Goal: Information Seeking & Learning: Learn about a topic

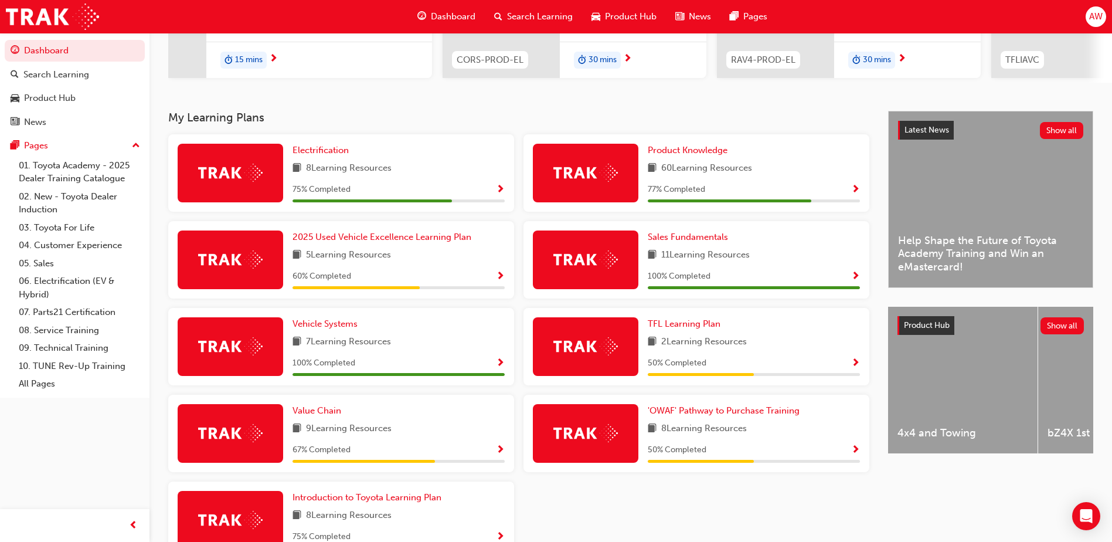
scroll to position [208, 0]
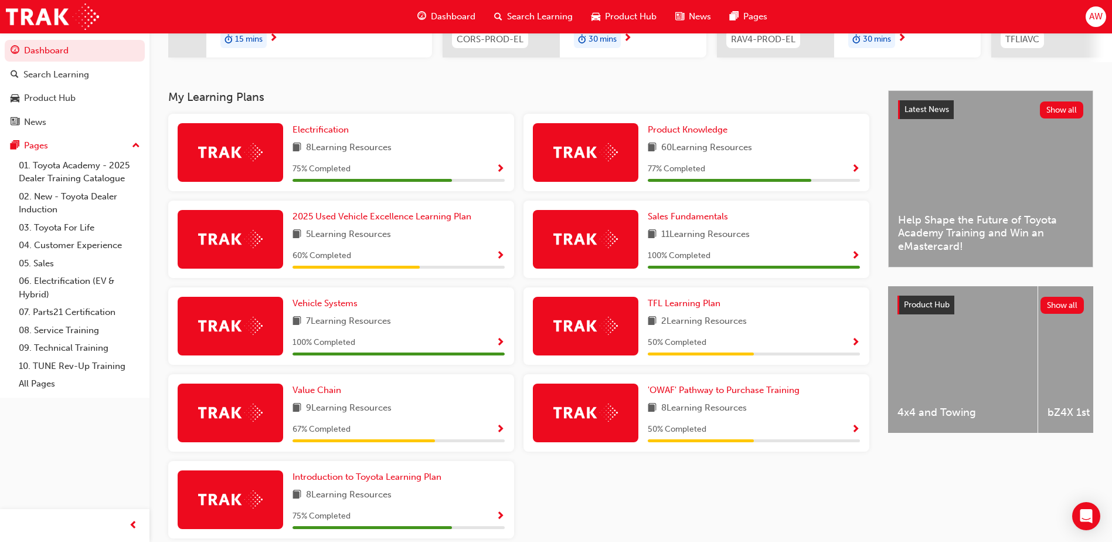
click at [500, 170] on span "Show Progress" at bounding box center [500, 169] width 9 height 11
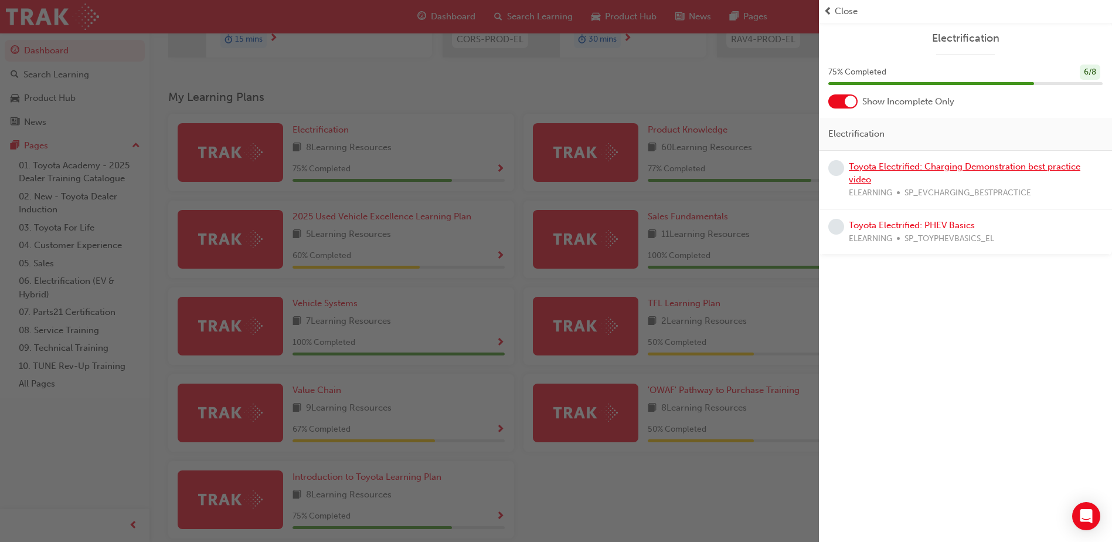
click at [907, 165] on link "Toyota Electrified: Charging Demonstration best practice video" at bounding box center [965, 173] width 232 height 24
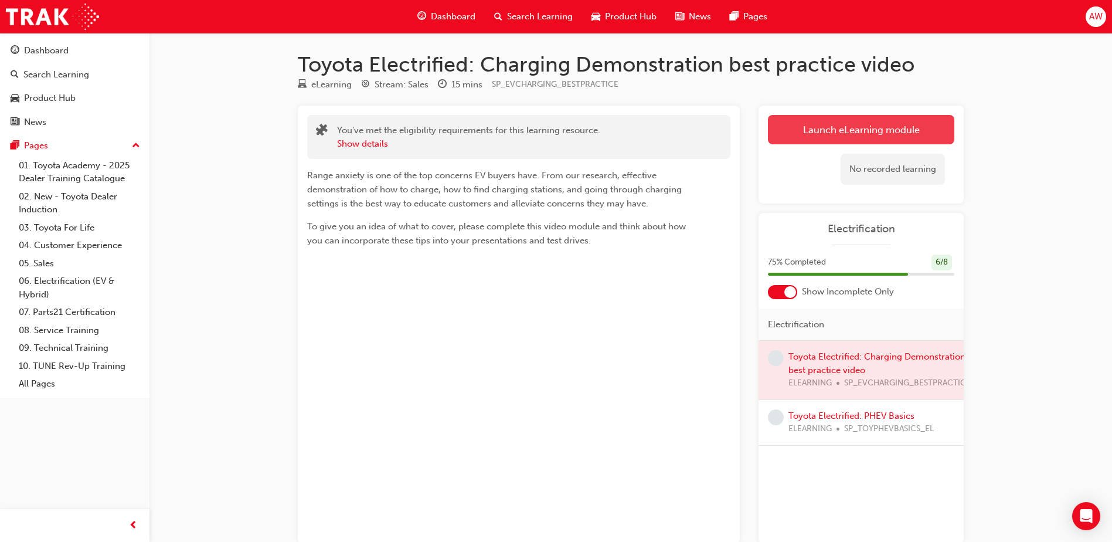
click at [852, 128] on link "Launch eLearning module" at bounding box center [861, 129] width 186 height 29
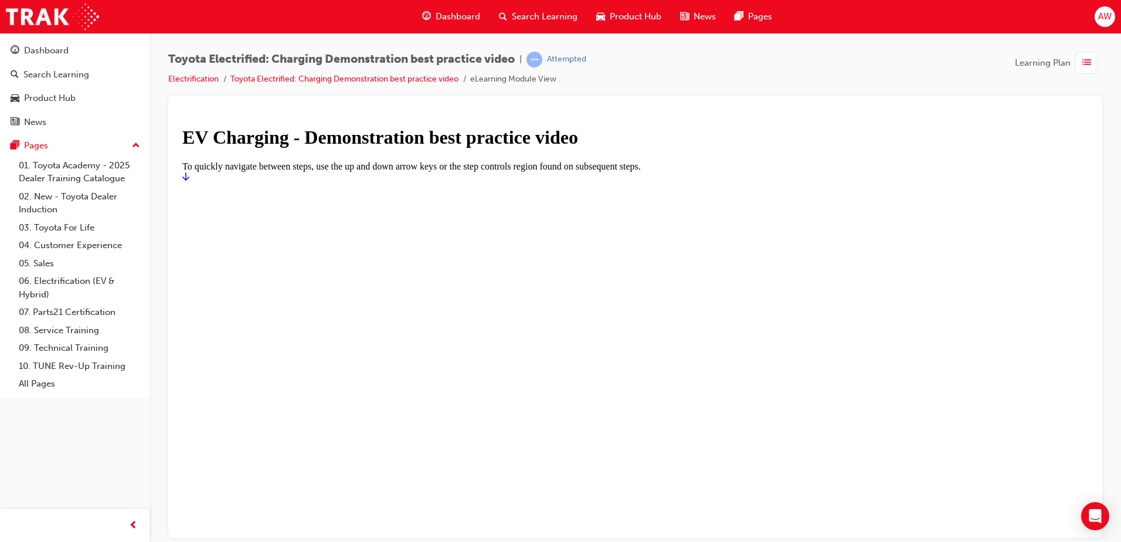
click at [847, 182] on div at bounding box center [635, 182] width 906 height 0
click at [189, 181] on icon "Start" at bounding box center [185, 175] width 7 height 9
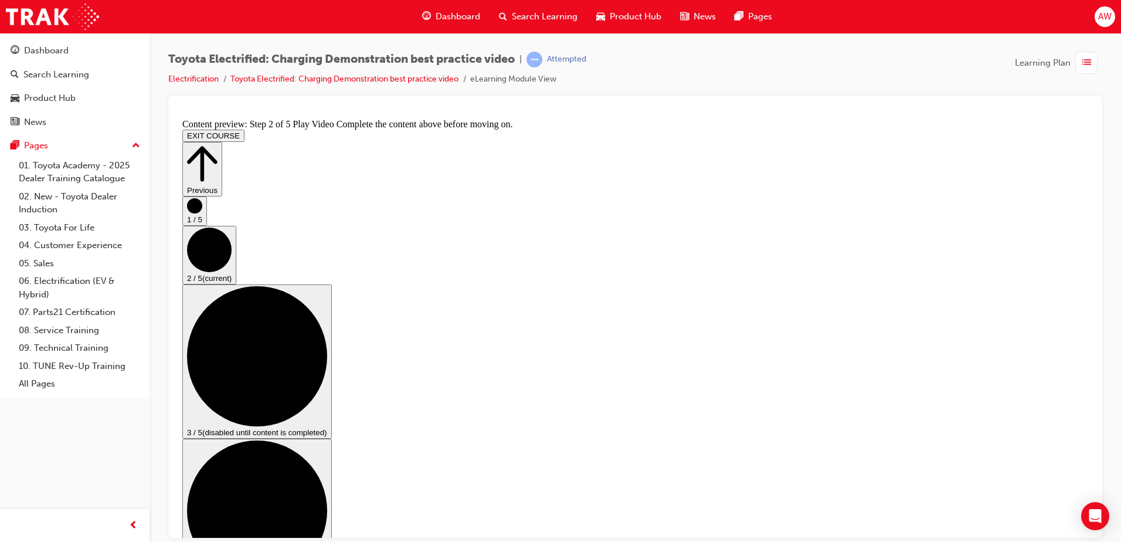
scroll to position [56, 0]
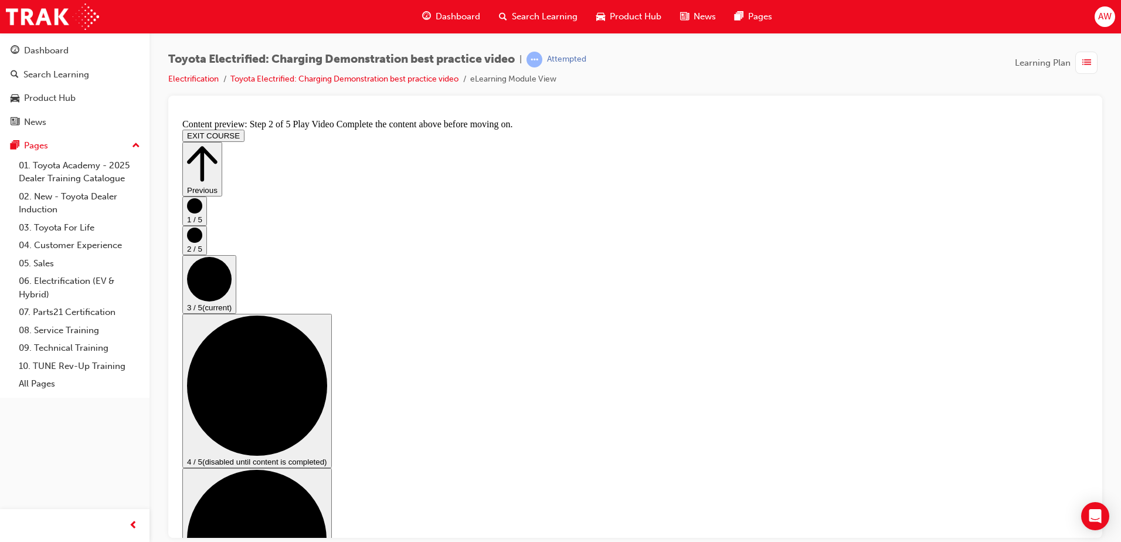
scroll to position [117, 0]
checkbox input "true"
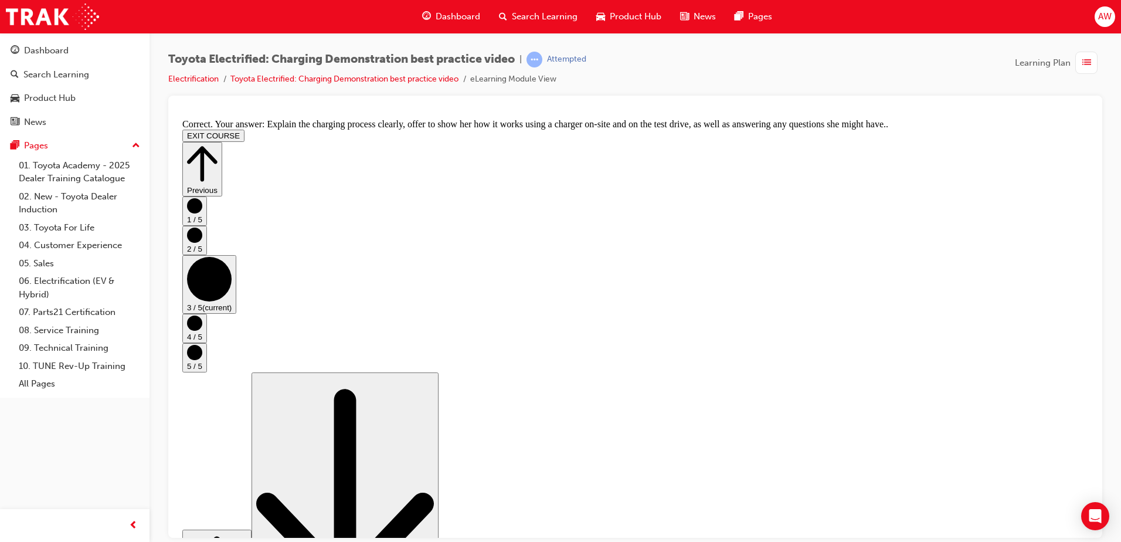
scroll to position [214, 0]
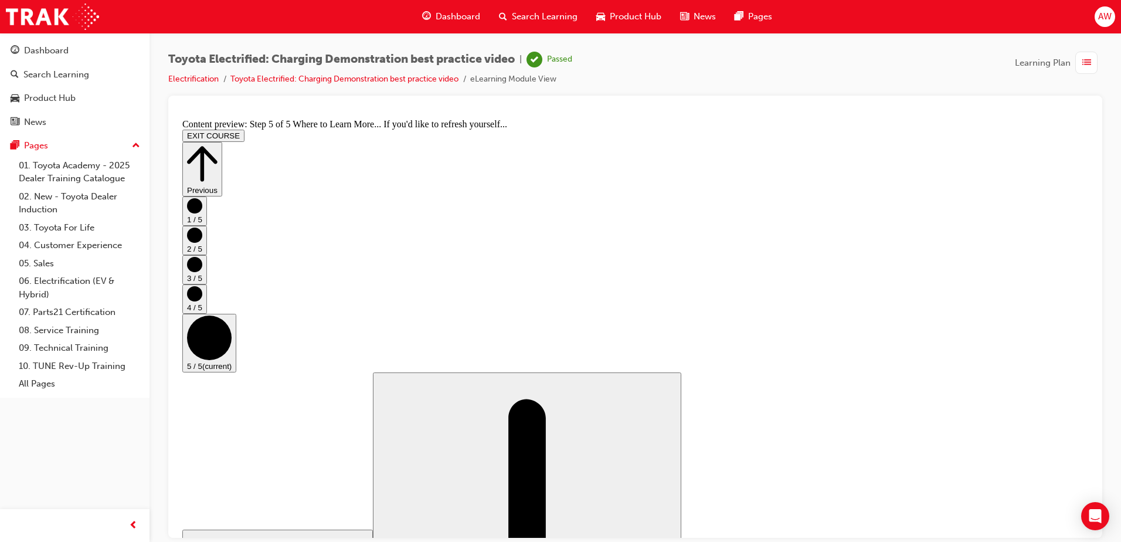
scroll to position [116, 0]
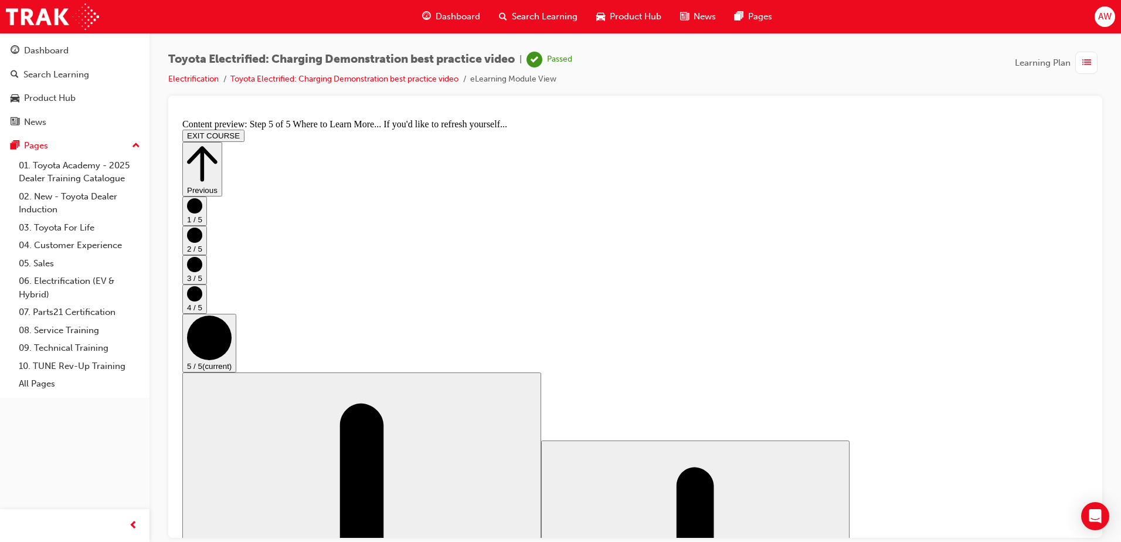
click at [244, 129] on button "EXIT COURSE" at bounding box center [213, 135] width 62 height 12
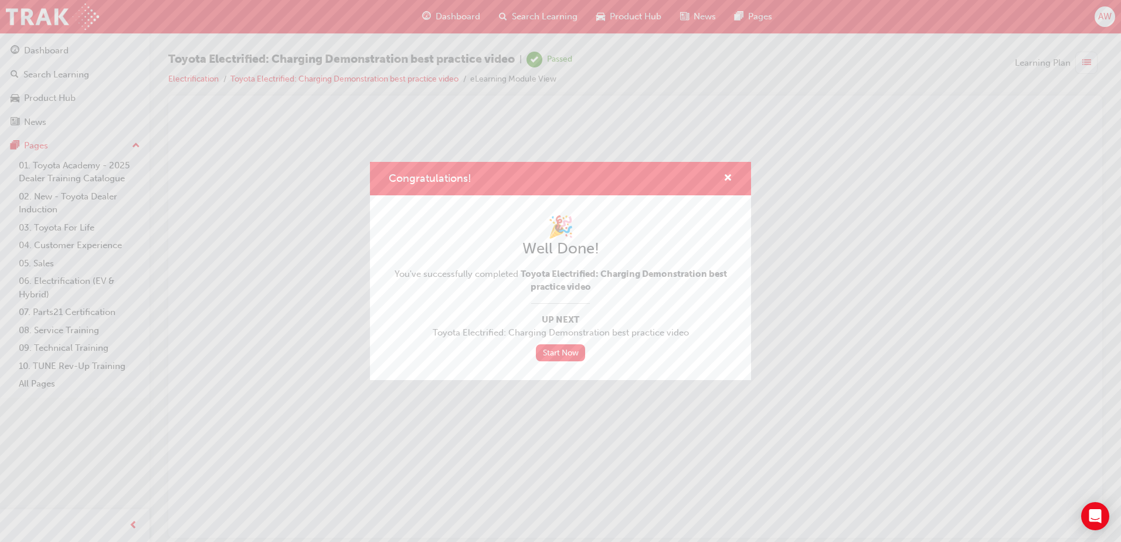
scroll to position [0, 0]
click at [555, 351] on link "Start Now" at bounding box center [560, 352] width 49 height 17
click at [571, 351] on link "Start Now" at bounding box center [560, 352] width 49 height 17
click at [730, 178] on span "cross-icon" at bounding box center [727, 179] width 9 height 11
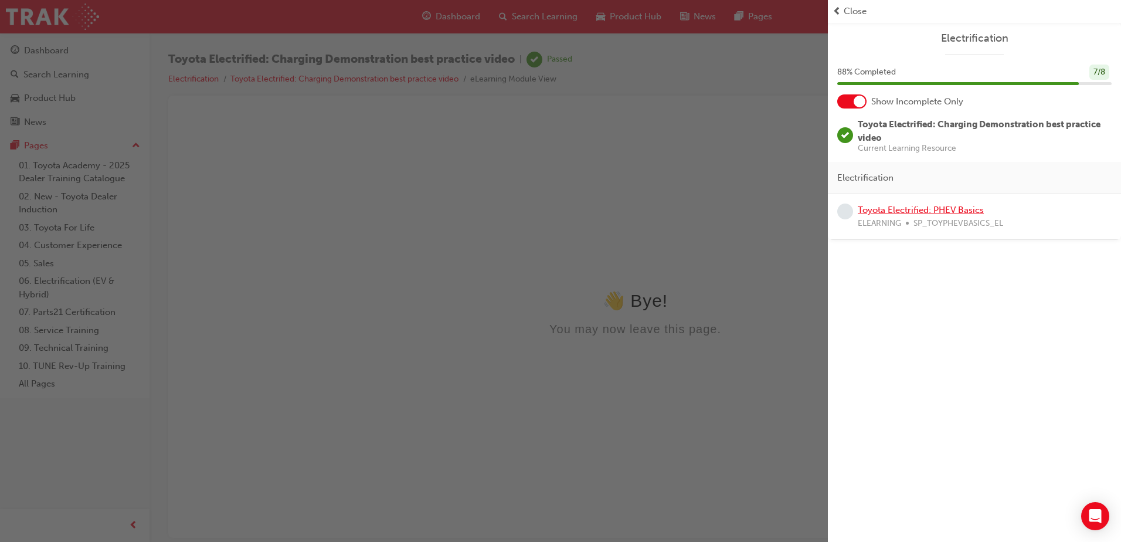
click at [948, 211] on link "Toyota Electrified: PHEV Basics" at bounding box center [921, 210] width 126 height 11
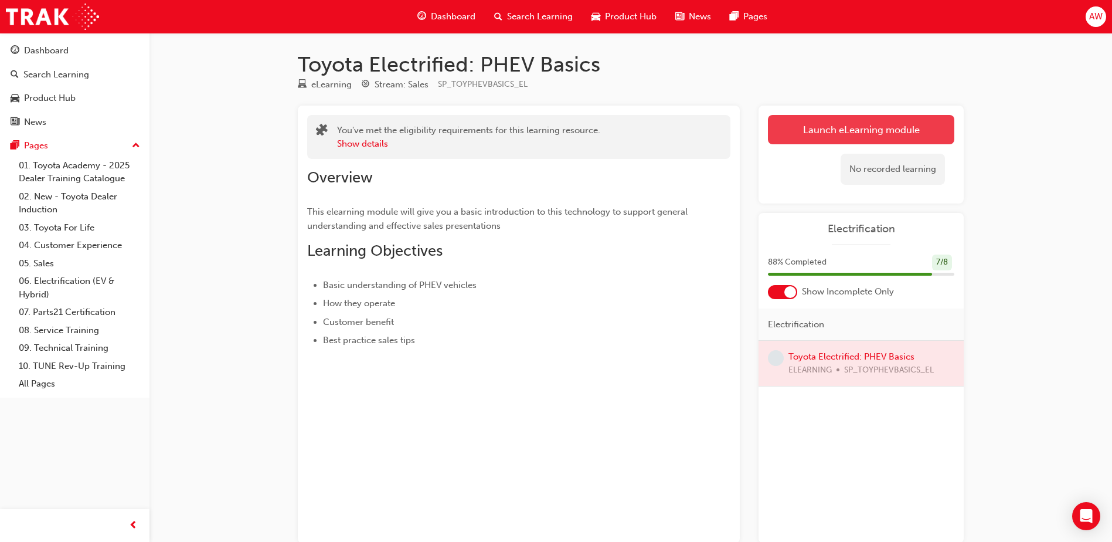
click at [853, 132] on link "Launch eLearning module" at bounding box center [861, 129] width 186 height 29
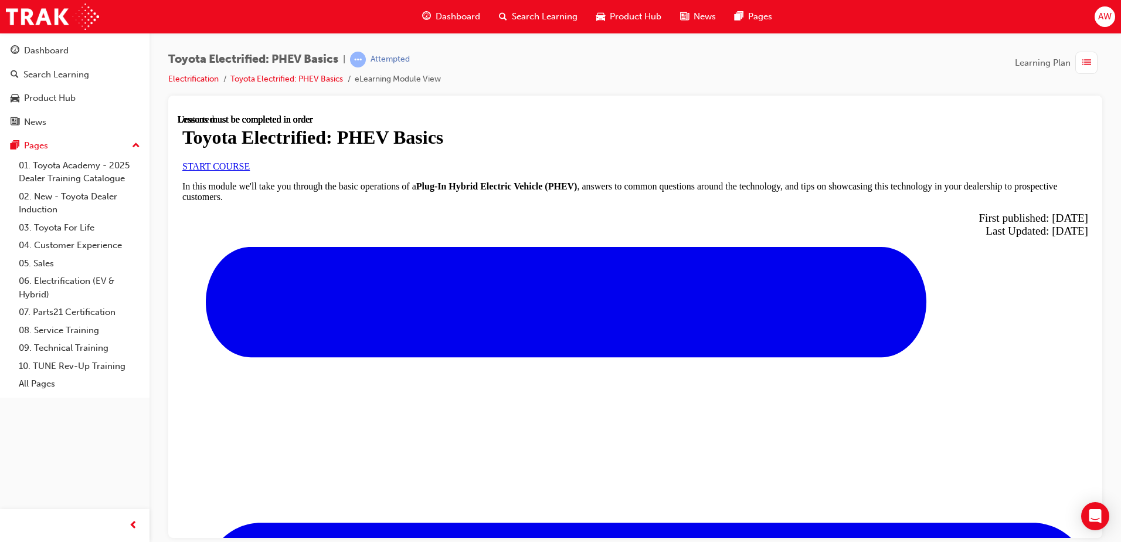
click at [250, 171] on span "START COURSE" at bounding box center [215, 166] width 67 height 10
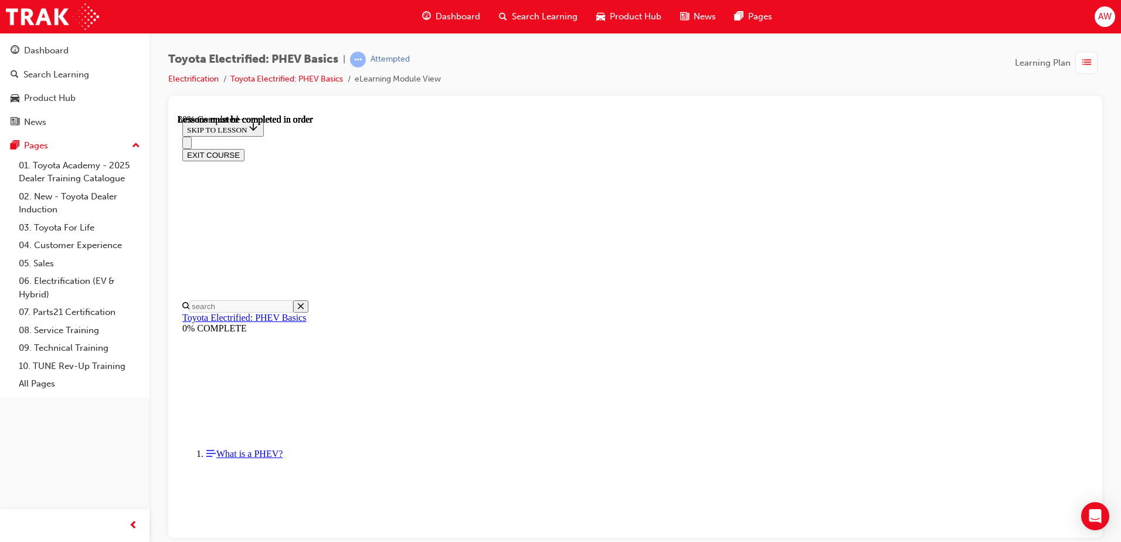
scroll to position [857, 0]
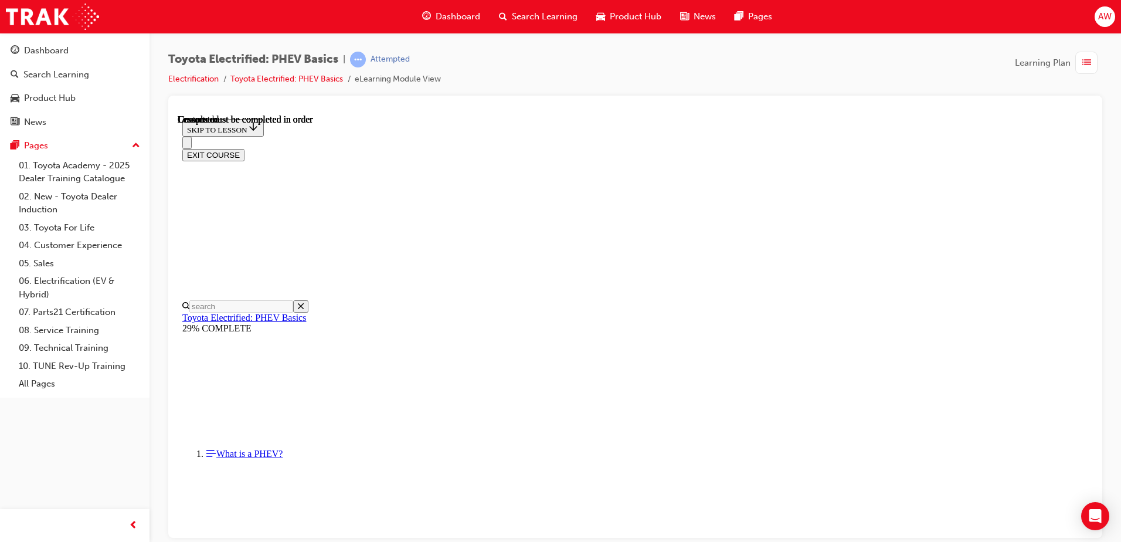
scroll to position [236, 0]
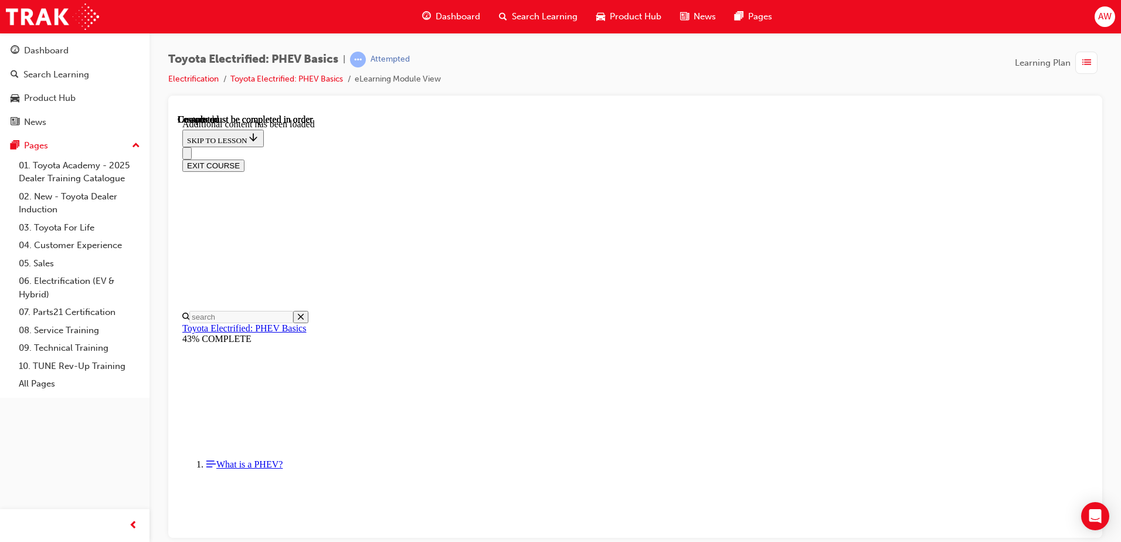
scroll to position [243, 0]
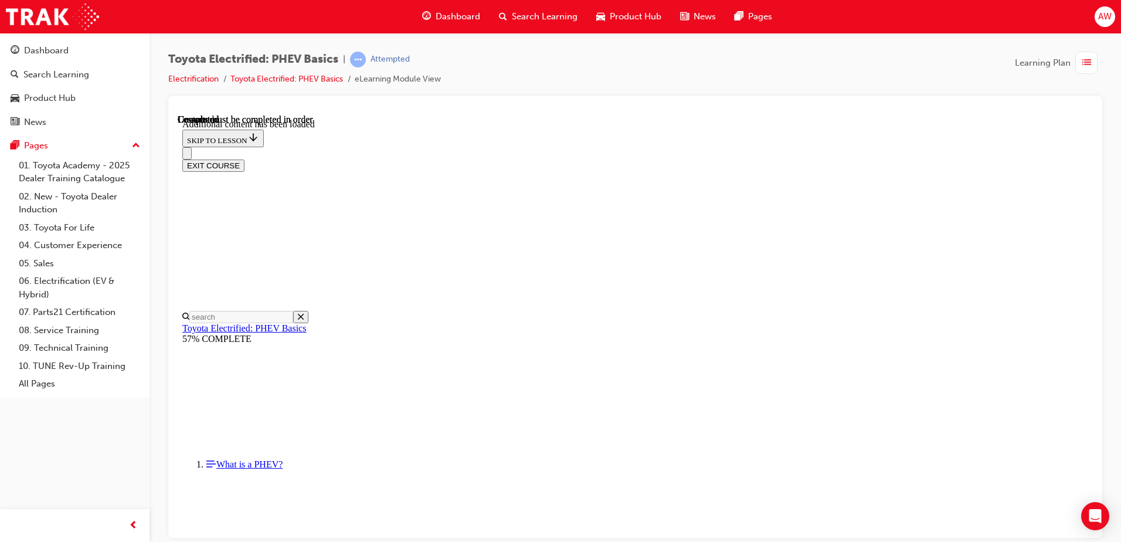
scroll to position [1150, 0]
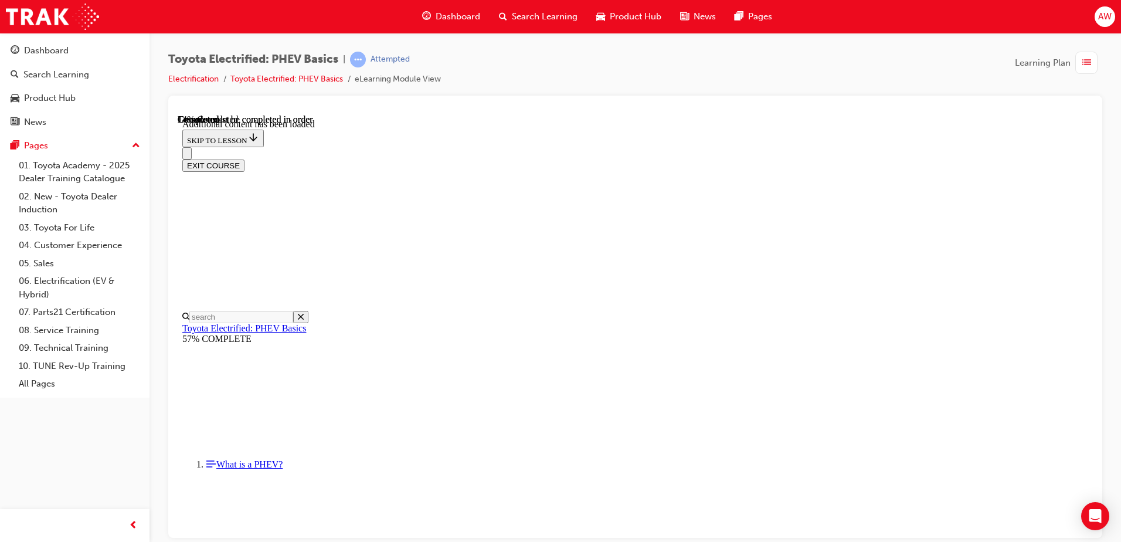
scroll to position [36, 0]
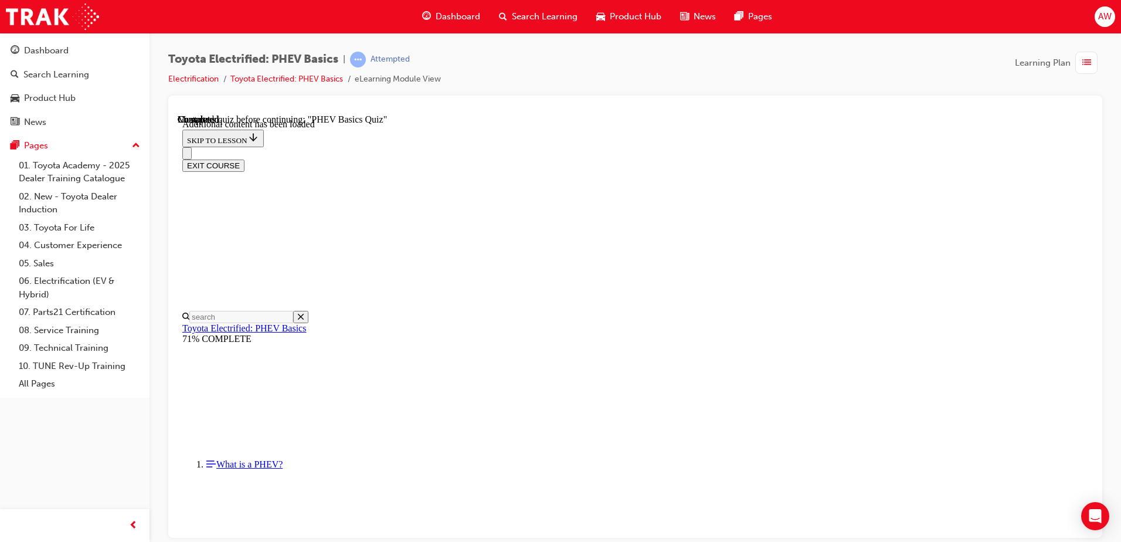
radio input "true"
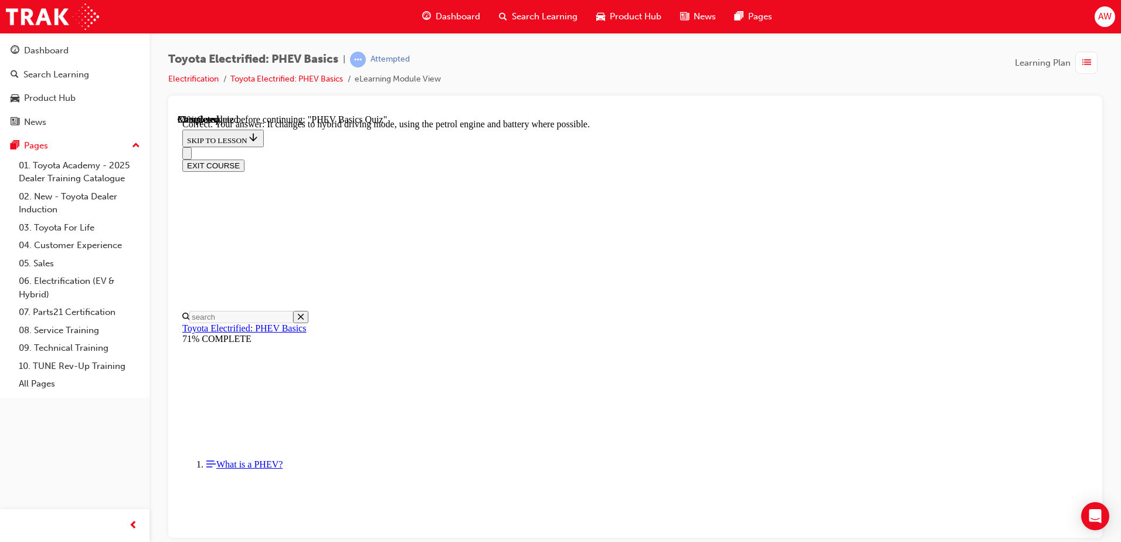
radio input "true"
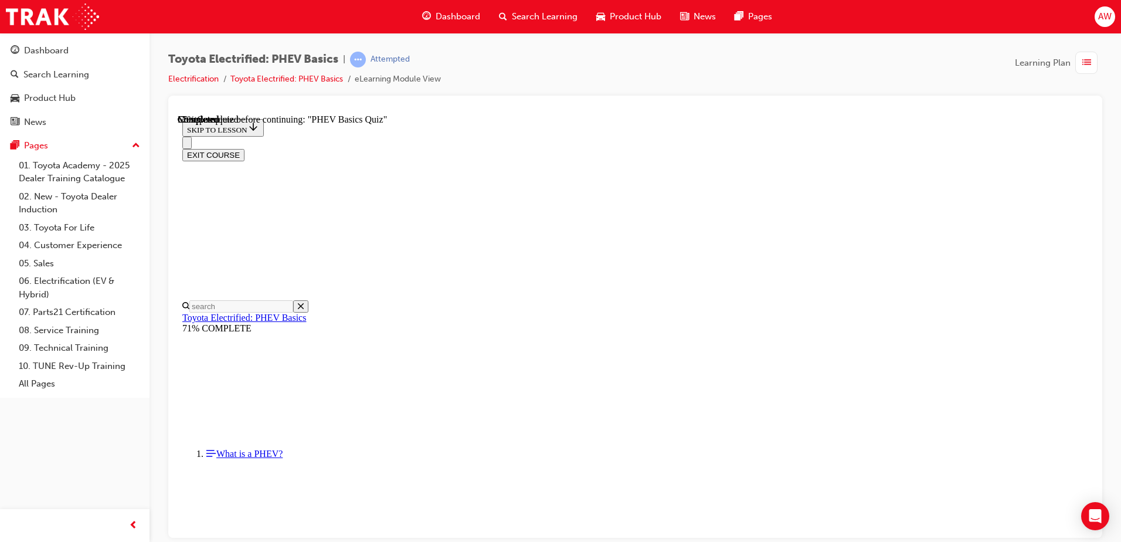
radio input "true"
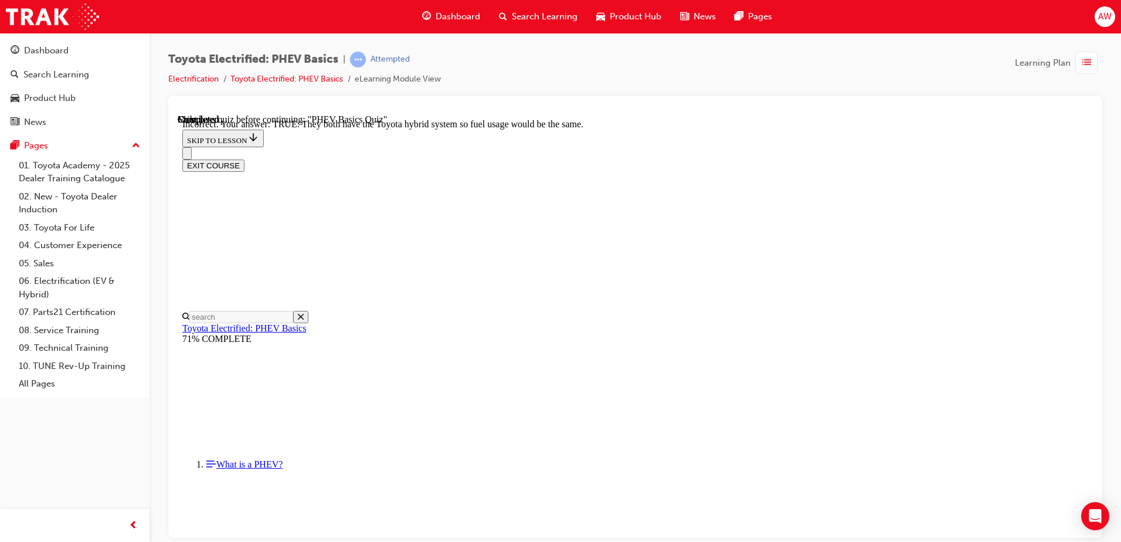
scroll to position [199, 0]
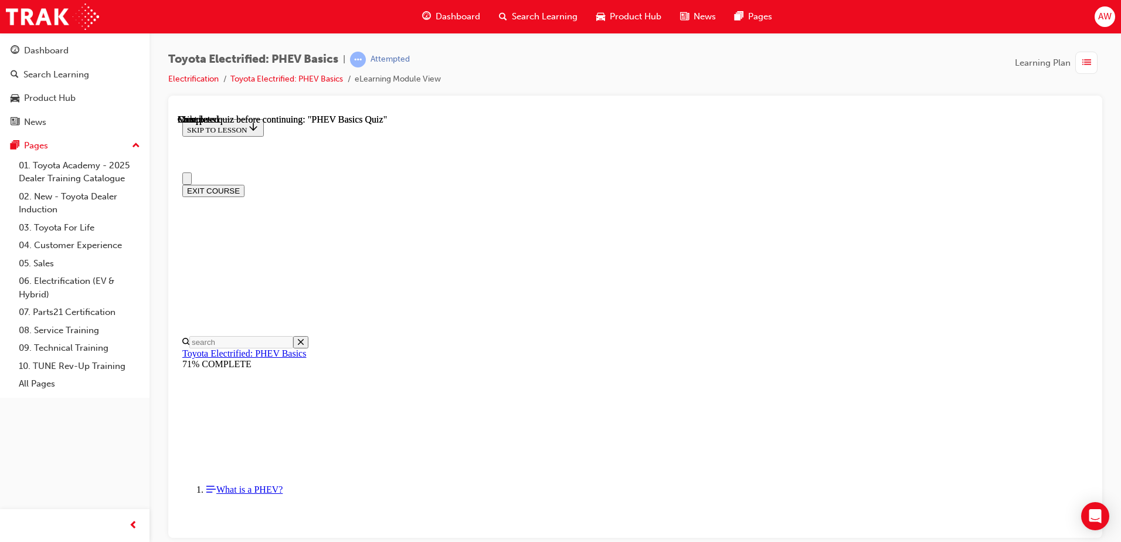
scroll to position [213, 0]
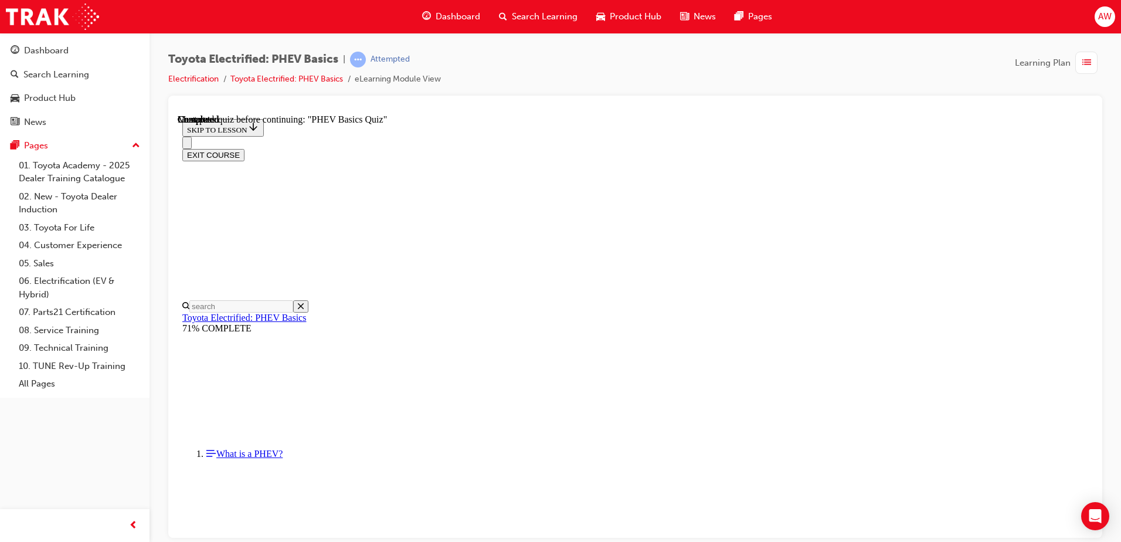
radio input "true"
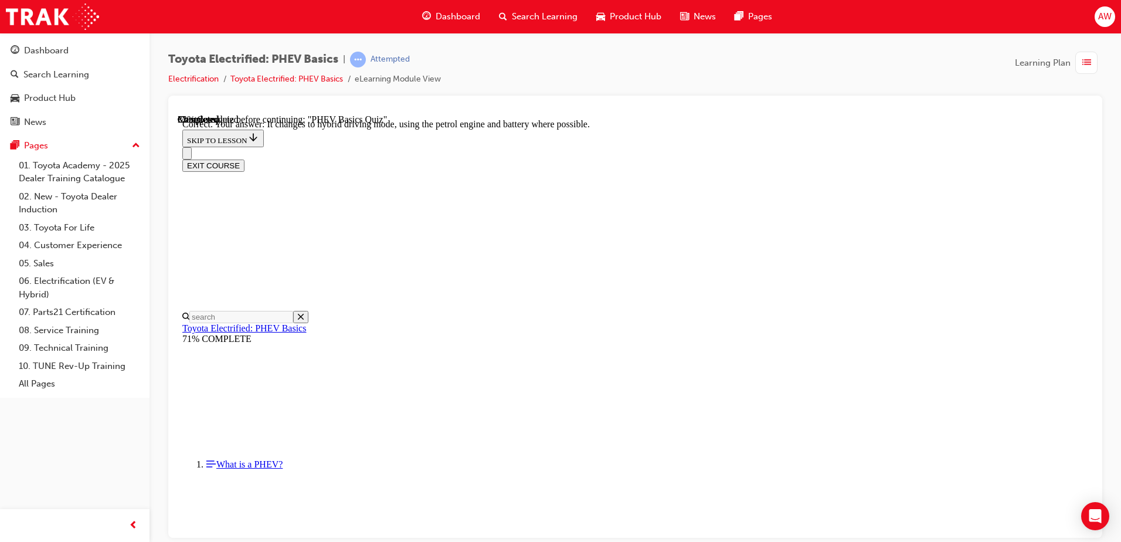
scroll to position [123, 0]
radio input "true"
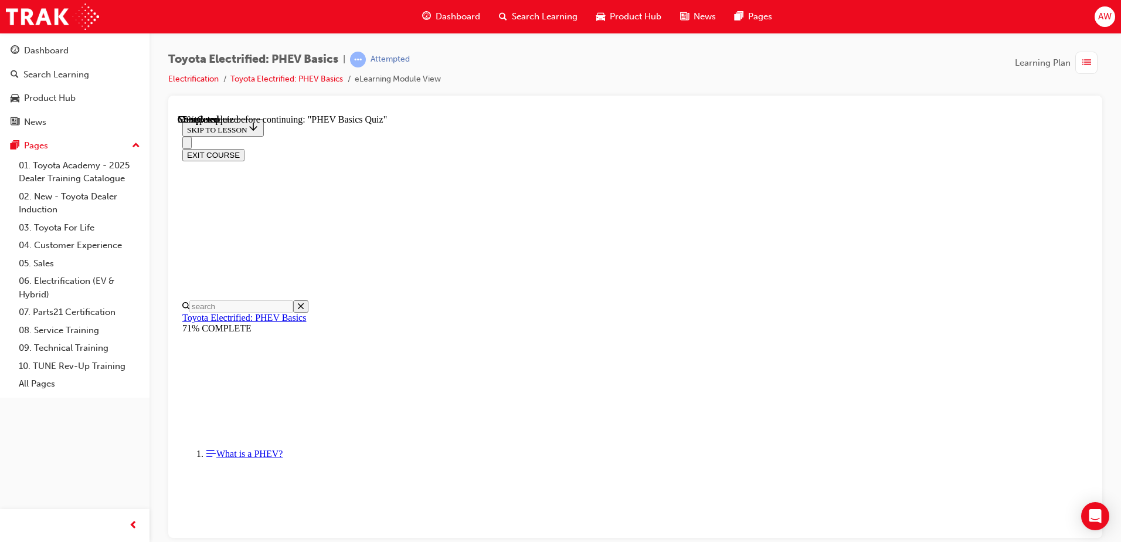
scroll to position [118, 0]
radio input "true"
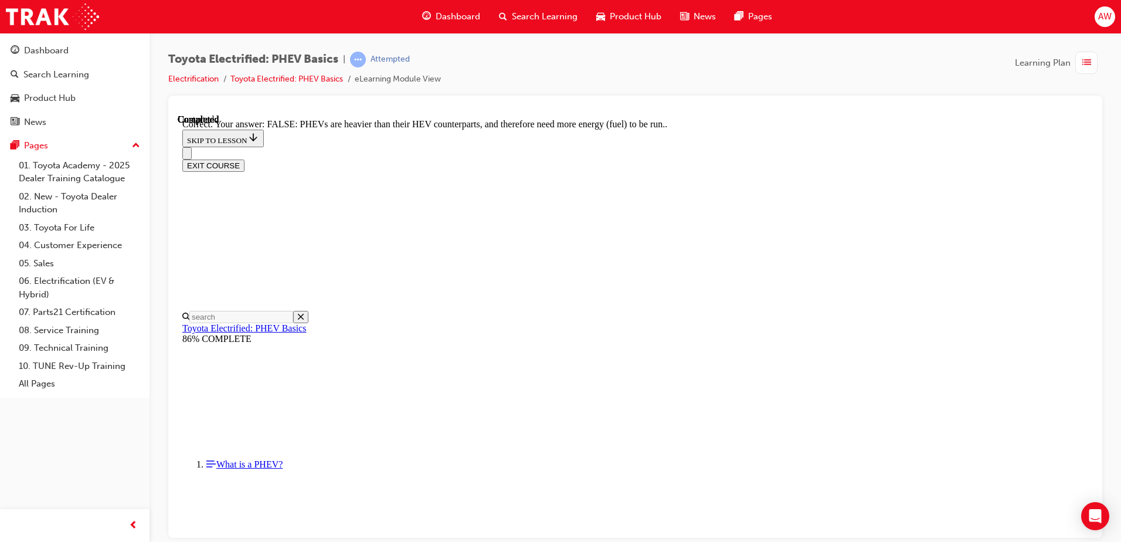
scroll to position [199, 0]
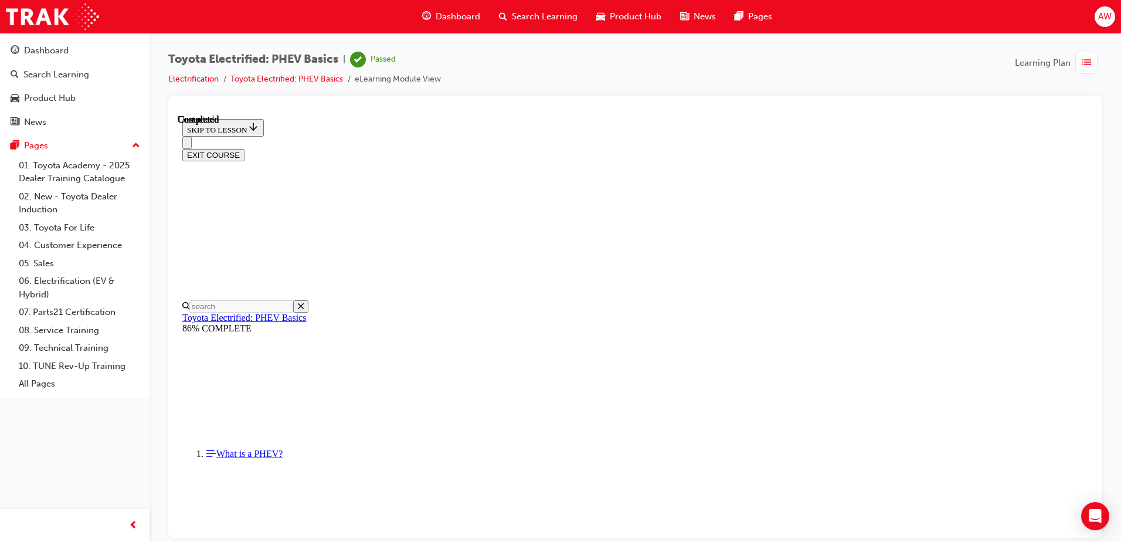
scroll to position [213, 0]
click at [244, 148] on button "EXIT COURSE" at bounding box center [213, 154] width 62 height 12
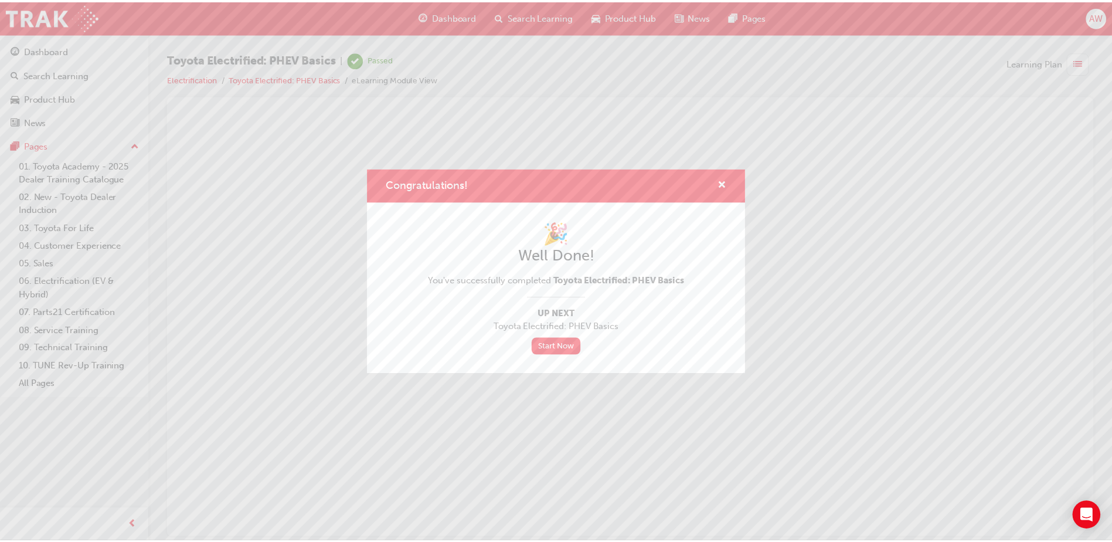
scroll to position [0, 0]
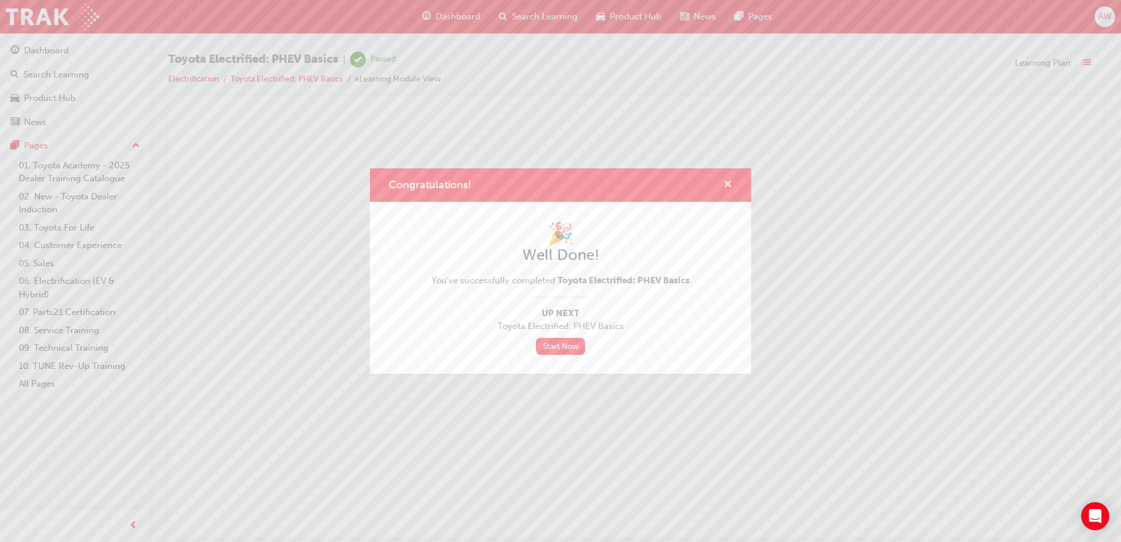
click at [728, 184] on span "cross-icon" at bounding box center [727, 185] width 9 height 11
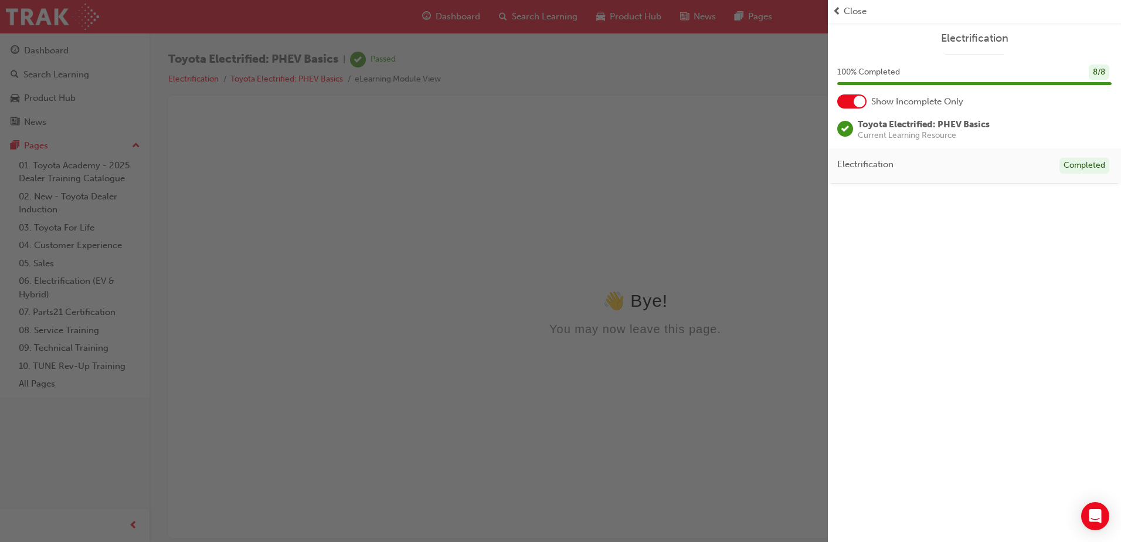
click at [865, 10] on span "Close" at bounding box center [855, 11] width 23 height 13
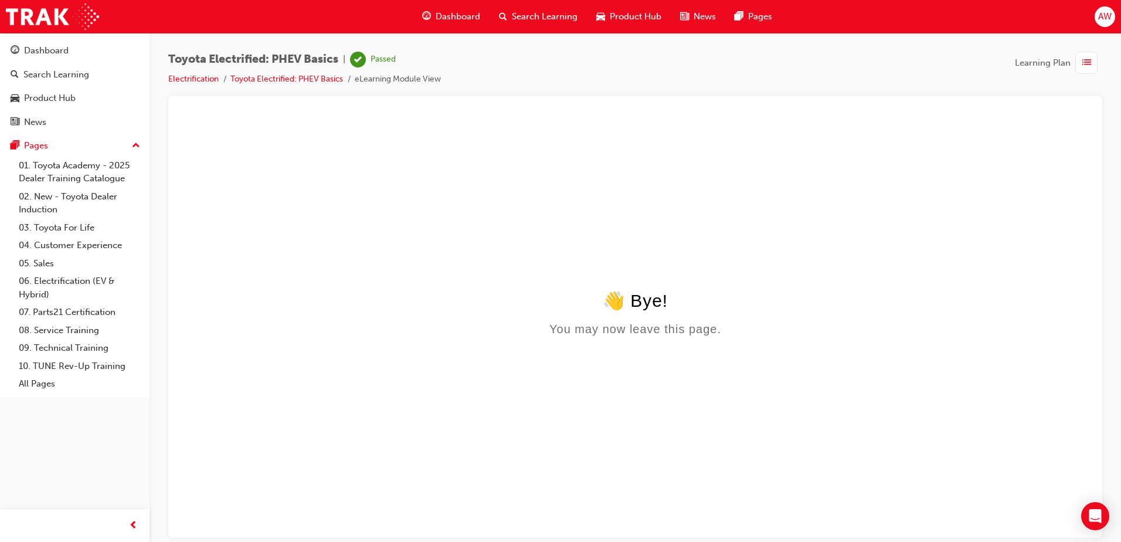
click at [459, 12] on span "Dashboard" at bounding box center [458, 16] width 45 height 13
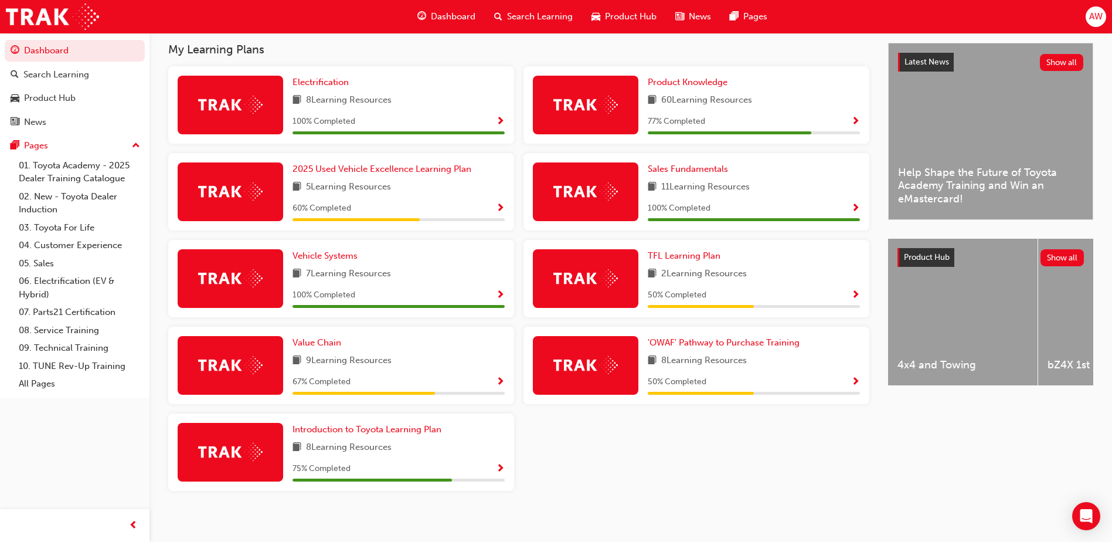
scroll to position [267, 0]
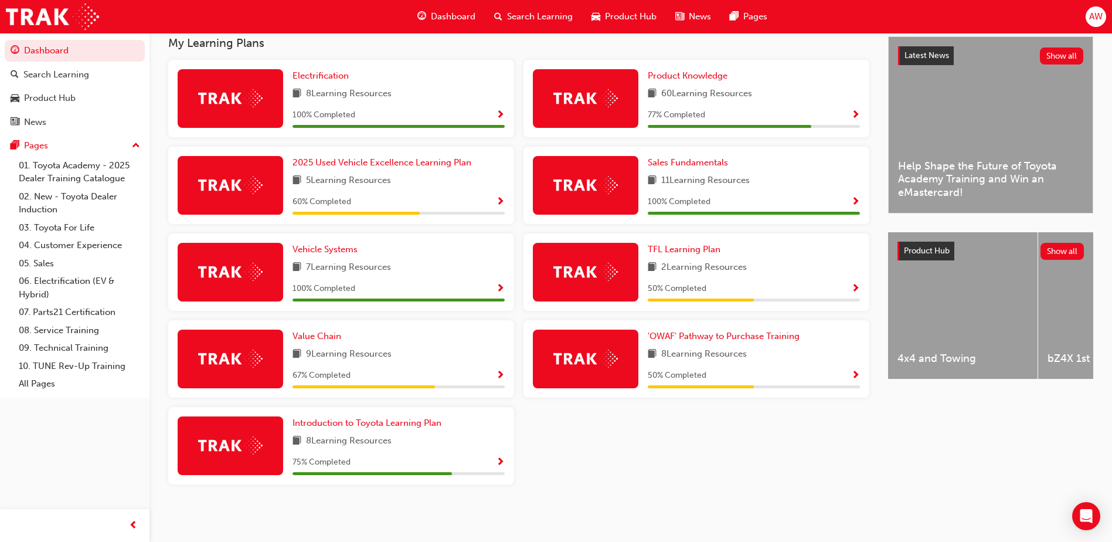
click at [827, 271] on div "2 Learning Resources" at bounding box center [754, 267] width 212 height 15
click at [856, 285] on span "Show Progress" at bounding box center [855, 289] width 9 height 11
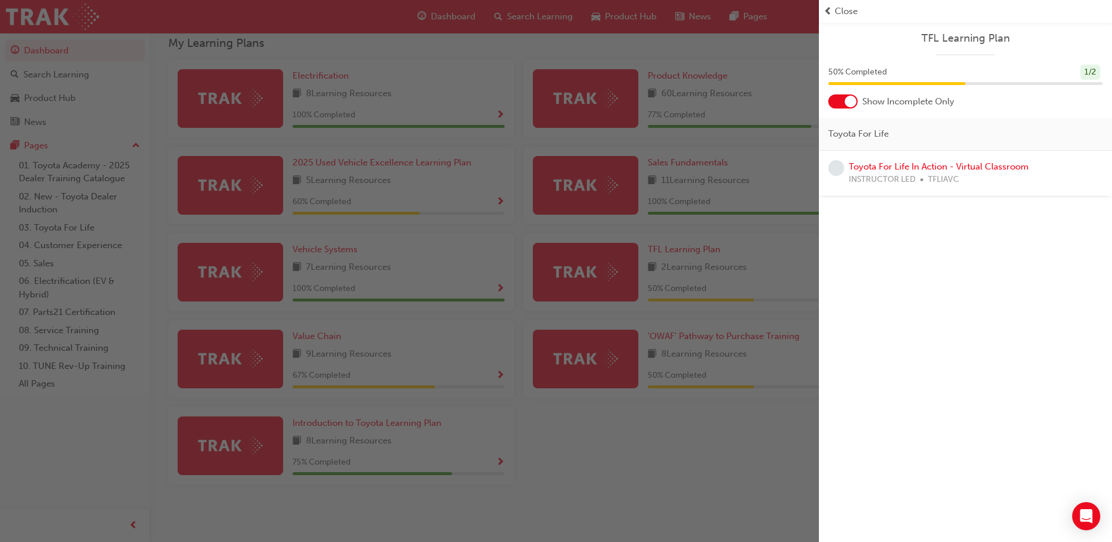
click at [844, 8] on span "Close" at bounding box center [846, 11] width 23 height 13
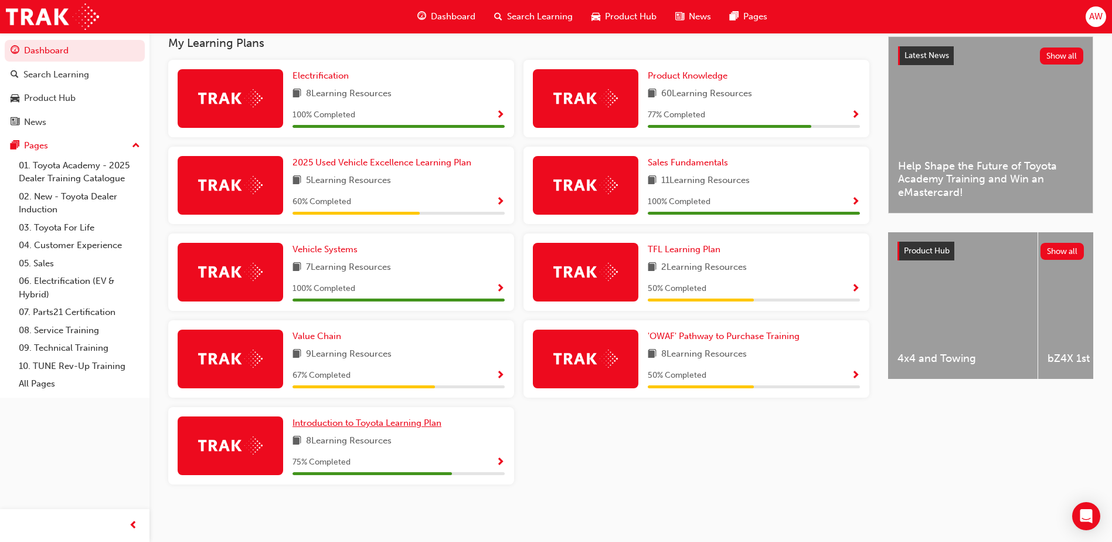
click at [389, 421] on span "Introduction to Toyota Learning Plan" at bounding box center [367, 422] width 149 height 11
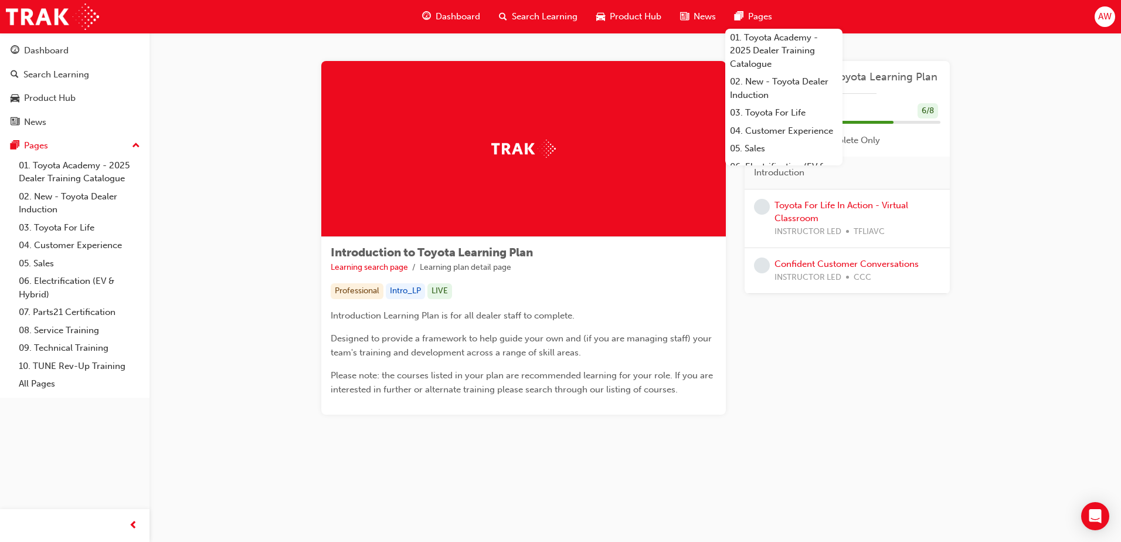
click at [437, 13] on span "Dashboard" at bounding box center [458, 16] width 45 height 13
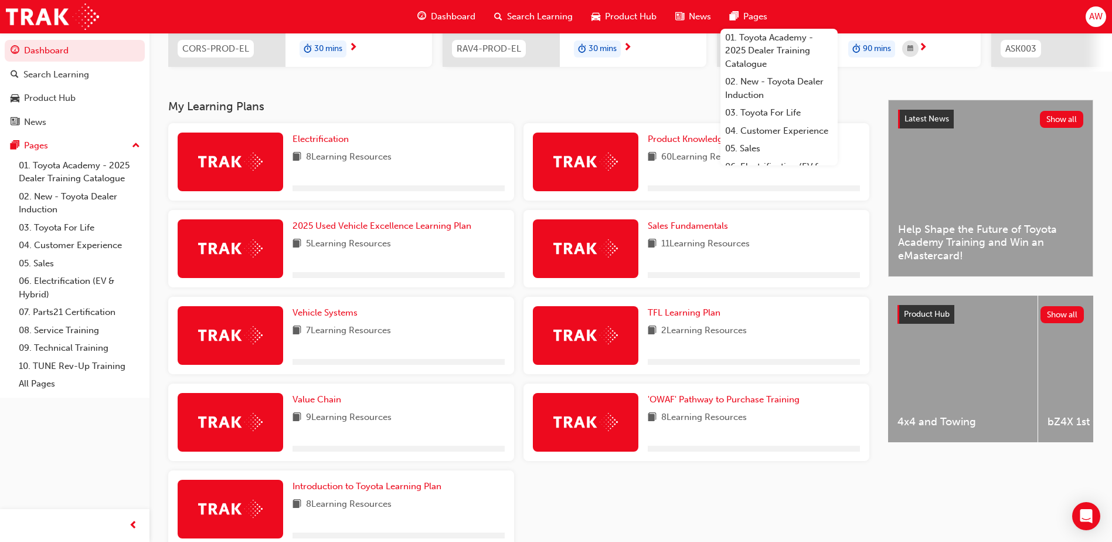
scroll to position [234, 0]
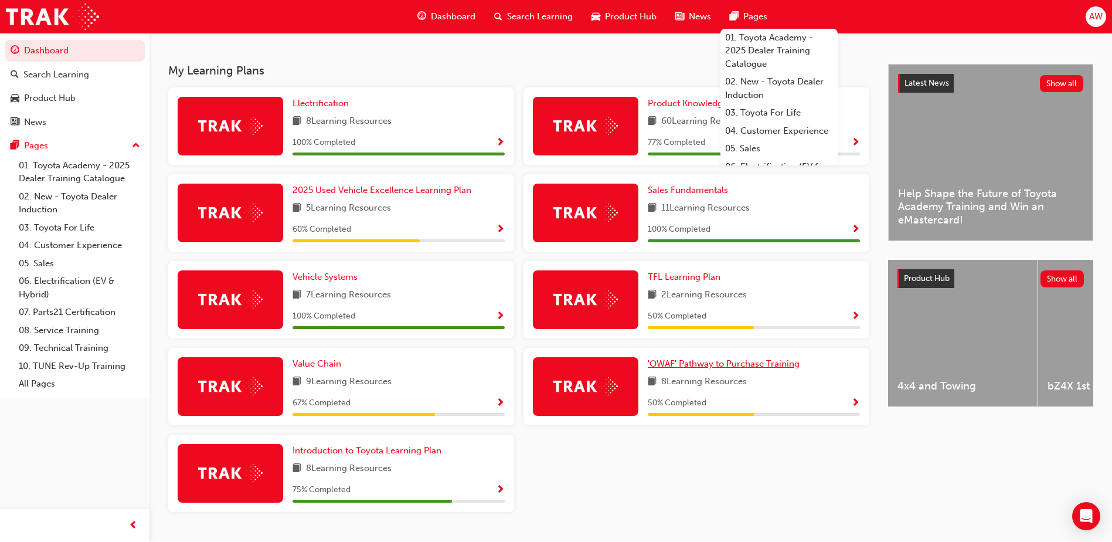
click at [714, 366] on span "'OWAF' Pathway to Purchase Training" at bounding box center [724, 363] width 152 height 11
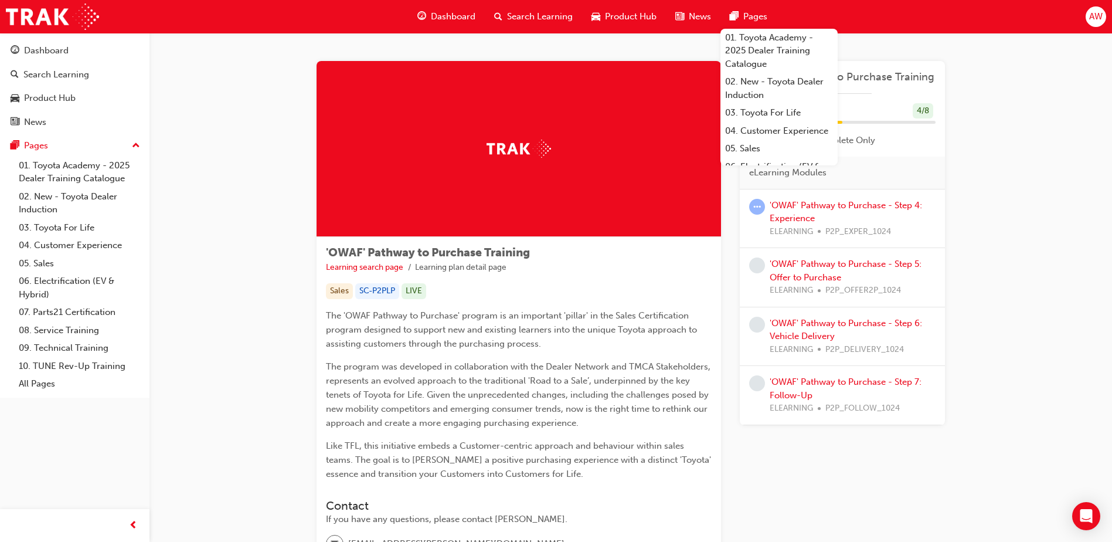
click at [855, 213] on div "'OWAF' Pathway to Purchase - Step 4: Experience ELEARNING P2P_EXPER_1024" at bounding box center [853, 219] width 166 height 40
click at [855, 206] on link "'OWAF' Pathway to Purchase - Step 4: Experience" at bounding box center [846, 212] width 152 height 24
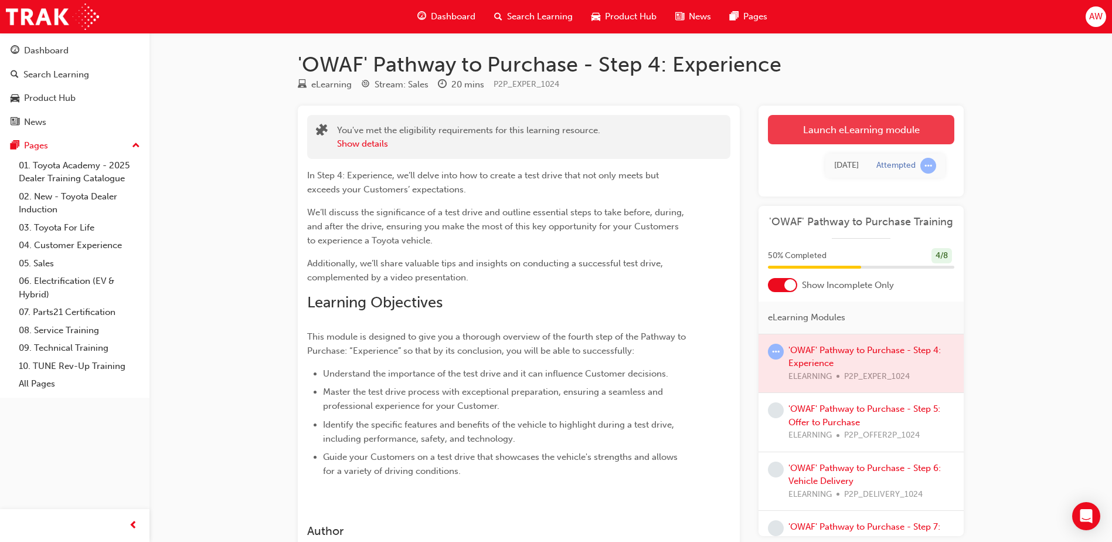
click at [875, 125] on link "Launch eLearning module" at bounding box center [861, 129] width 186 height 29
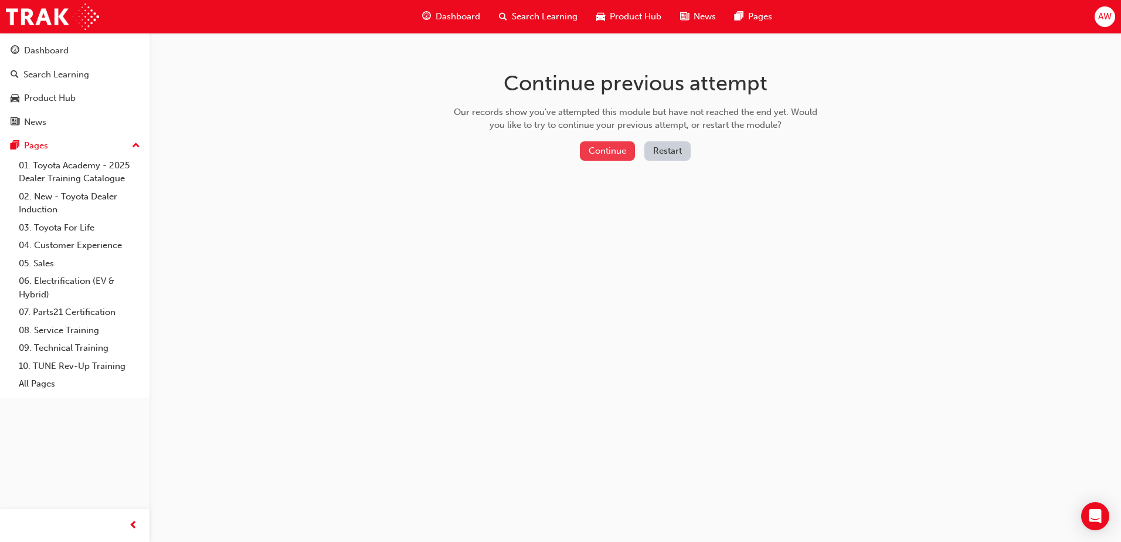
click at [606, 150] on button "Continue" at bounding box center [607, 150] width 55 height 19
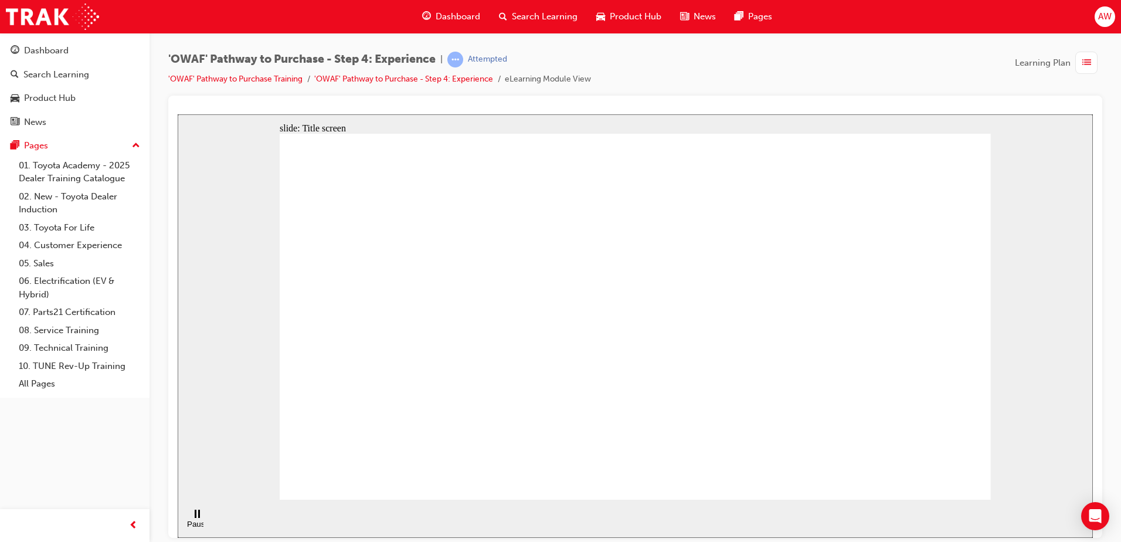
click at [195, 517] on icon "Pause (Ctrl+Alt+P)" at bounding box center [197, 513] width 5 height 8
